Goal: Find specific page/section: Find specific page/section

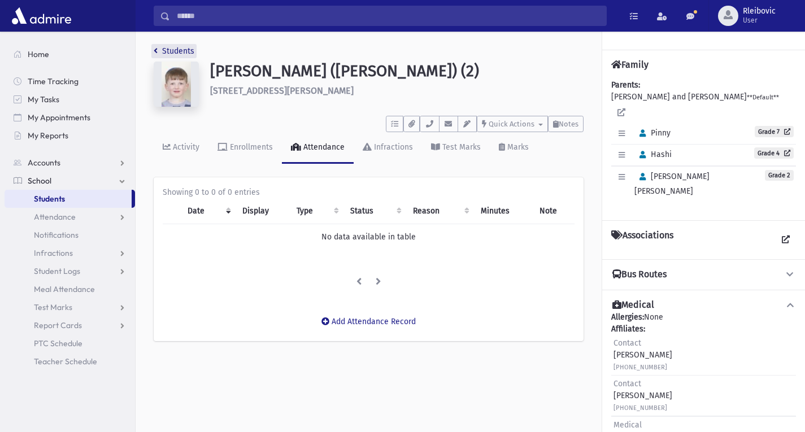
click at [177, 47] on link "Students" at bounding box center [174, 51] width 41 height 10
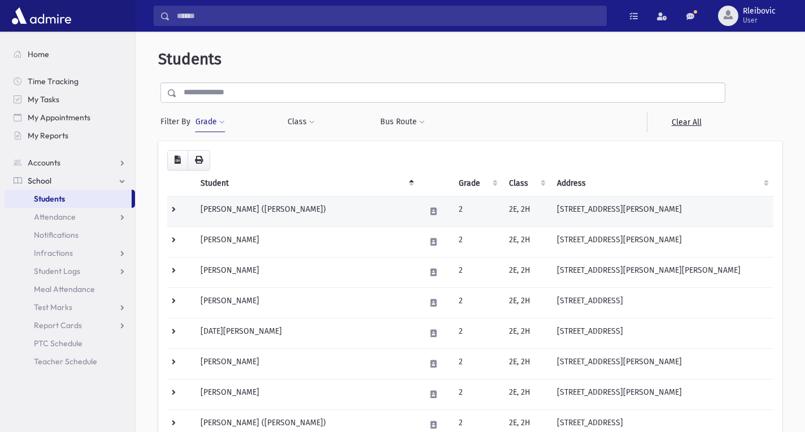
click at [262, 211] on td "Adler, Mordy (Mordy)" at bounding box center [306, 211] width 225 height 31
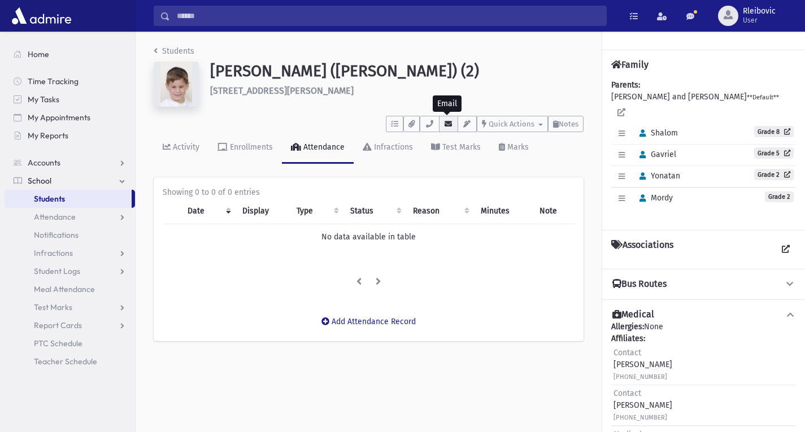
click at [445, 121] on icon "button" at bounding box center [448, 123] width 9 height 7
